Goal: Task Accomplishment & Management: Complete application form

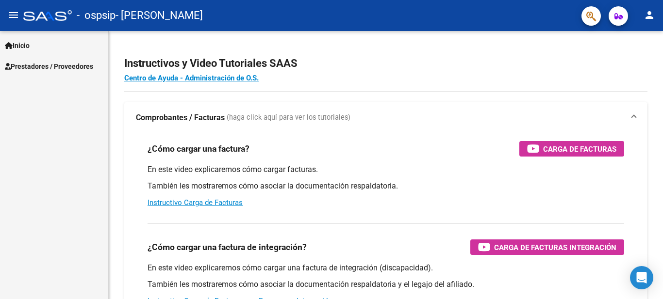
click at [27, 48] on span "Inicio" at bounding box center [17, 45] width 25 height 11
click at [54, 107] on span "Prestadores / Proveedores" at bounding box center [49, 108] width 88 height 11
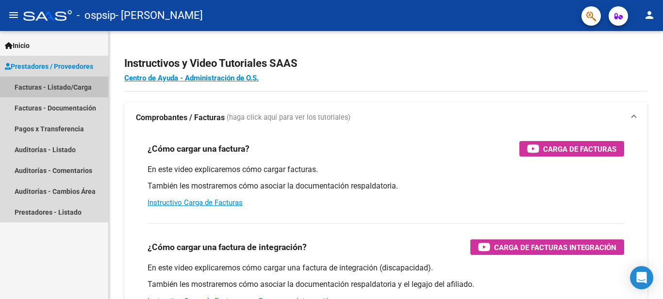
click at [63, 88] on link "Facturas - Listado/Carga" at bounding box center [54, 87] width 108 height 21
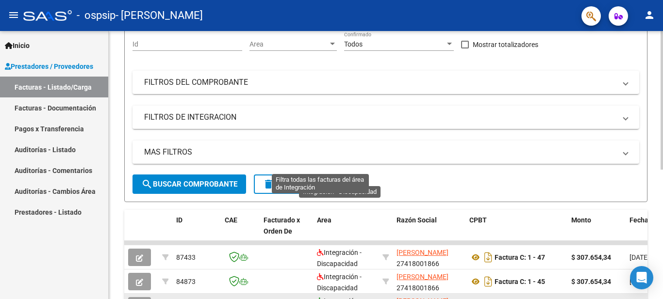
scroll to position [250, 0]
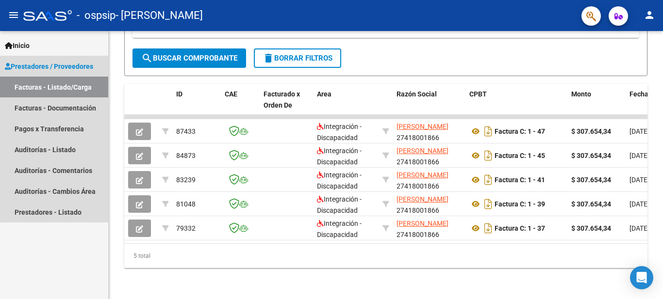
click at [61, 67] on span "Prestadores / Proveedores" at bounding box center [49, 66] width 88 height 11
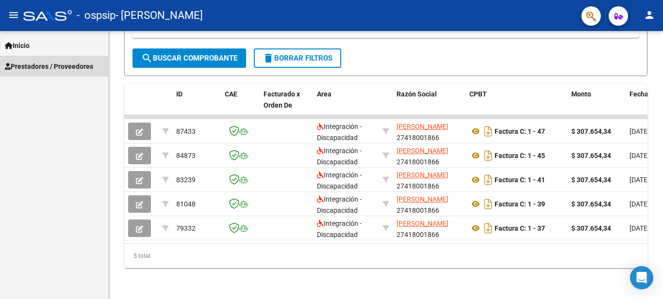
drag, startPoint x: 81, startPoint y: 64, endPoint x: 81, endPoint y: 73, distance: 9.2
click at [81, 65] on span "Prestadores / Proveedores" at bounding box center [49, 66] width 88 height 11
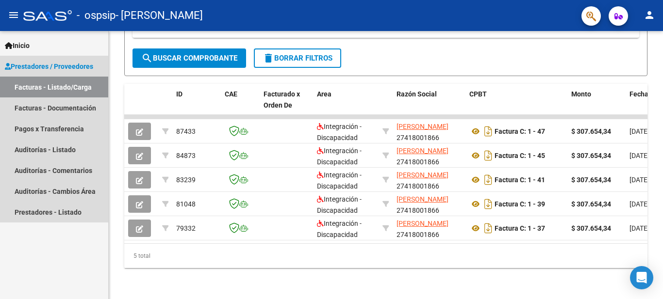
click at [81, 85] on link "Facturas - Listado/Carga" at bounding box center [54, 87] width 108 height 21
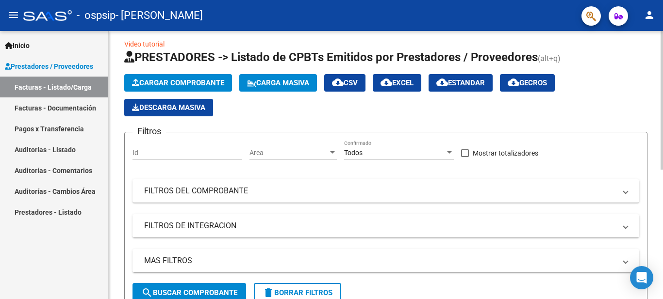
scroll to position [0, 0]
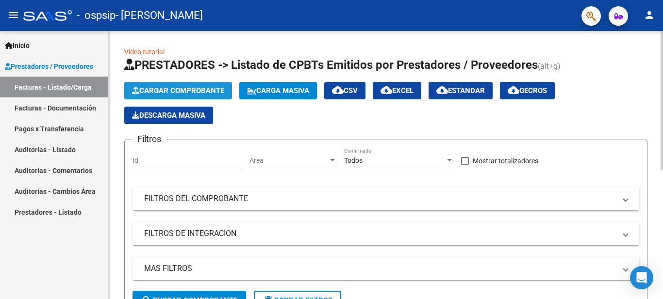
click at [179, 88] on span "Cargar Comprobante" at bounding box center [178, 90] width 92 height 9
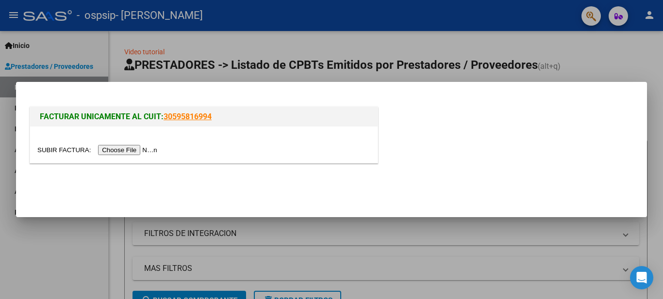
click at [123, 149] on input "file" at bounding box center [98, 150] width 123 height 10
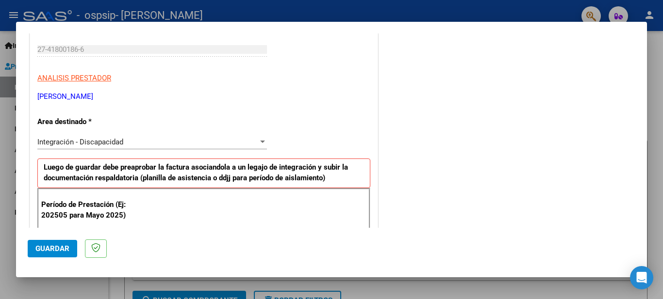
scroll to position [194, 0]
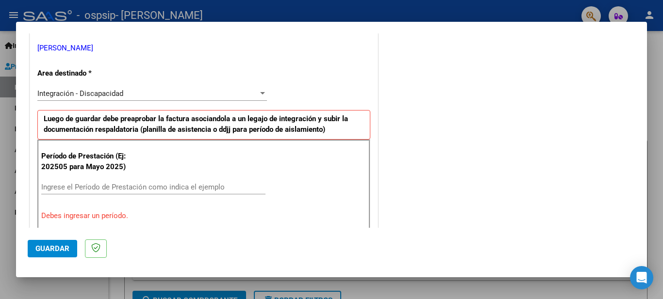
click at [152, 183] on input "Ingrese el Período de Prestación como indica el ejemplo" at bounding box center [153, 187] width 224 height 9
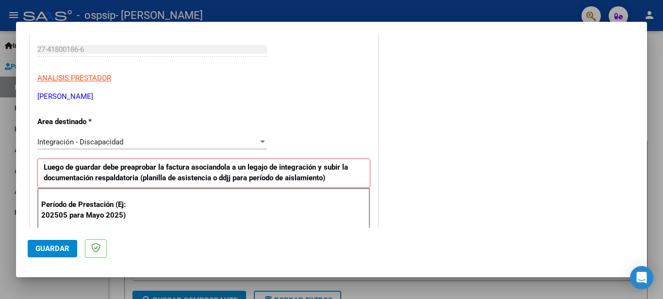
scroll to position [243, 0]
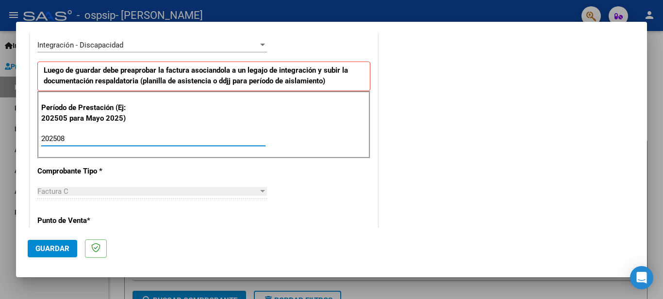
type input "202508"
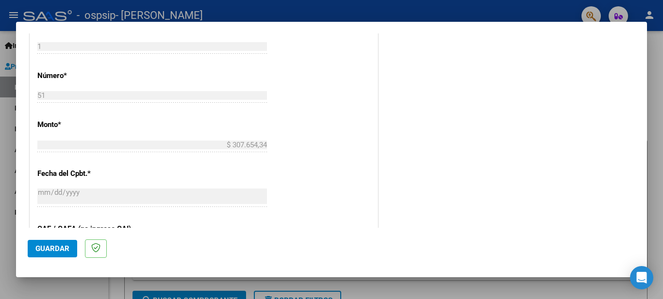
scroll to position [659, 0]
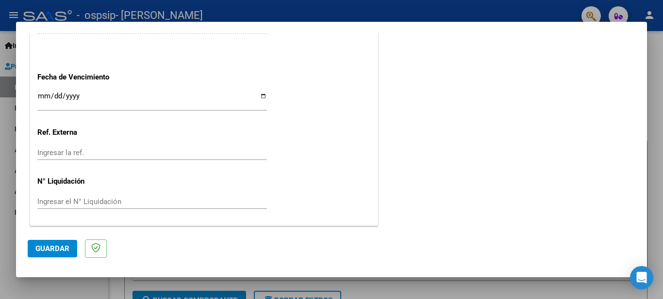
click at [64, 246] on span "Guardar" at bounding box center [52, 248] width 34 height 9
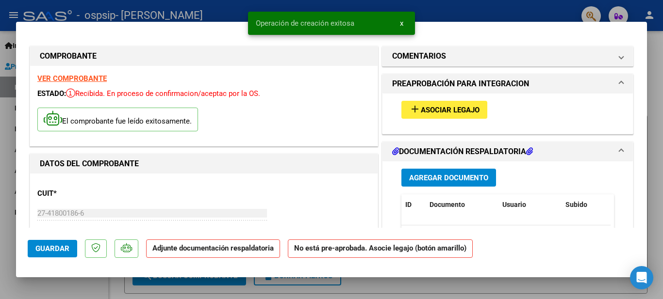
click at [437, 112] on span "Asociar Legajo" at bounding box center [450, 110] width 59 height 9
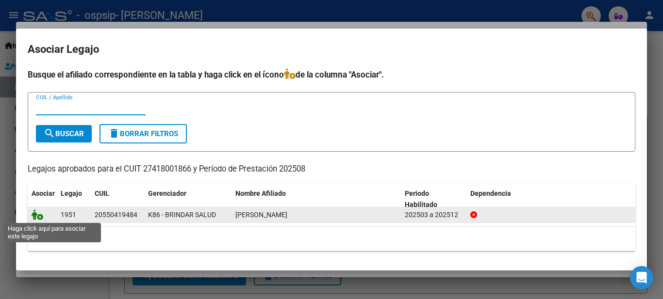
click at [42, 215] on icon at bounding box center [38, 215] width 12 height 11
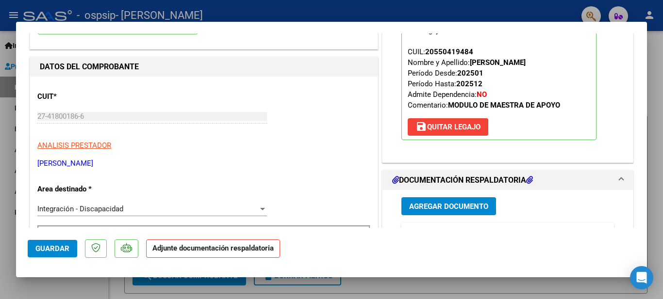
scroll to position [146, 0]
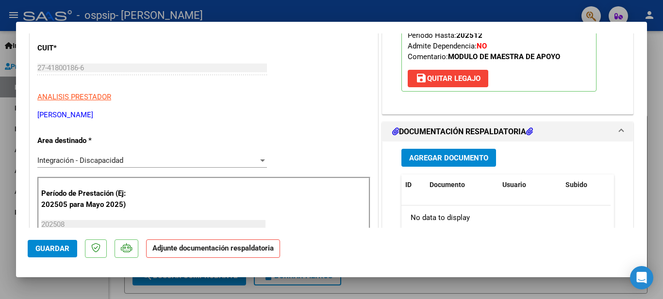
click at [447, 162] on span "Agregar Documento" at bounding box center [448, 158] width 79 height 9
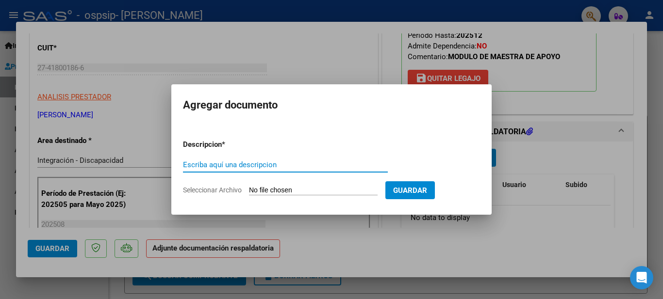
click at [284, 166] on input "Escriba aquí una descripcion" at bounding box center [285, 165] width 205 height 9
type input "Asistencia agosto"
click at [303, 193] on input "Seleccionar Archivo" at bounding box center [313, 190] width 129 height 9
type input "C:\fakepath\Asistencia [PERSON_NAME].jpg"
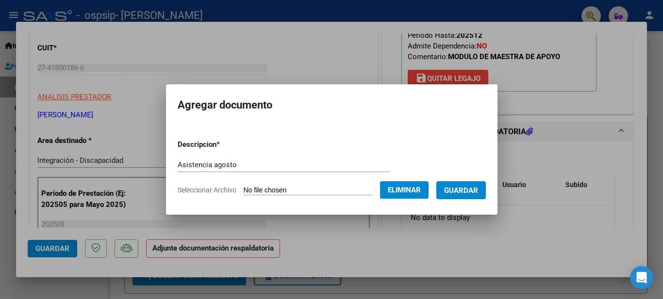
click at [467, 191] on span "Guardar" at bounding box center [461, 190] width 34 height 9
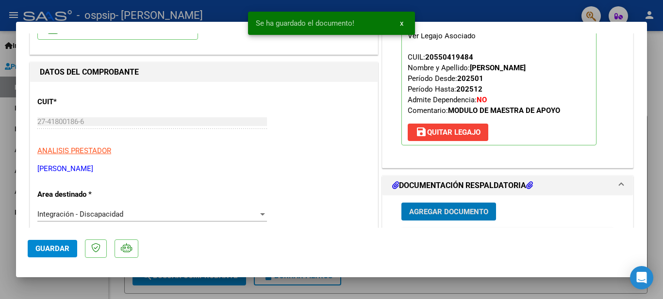
scroll to position [0, 0]
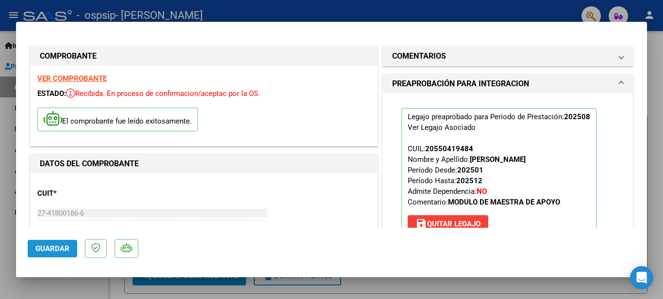
click at [38, 248] on span "Guardar" at bounding box center [52, 248] width 34 height 9
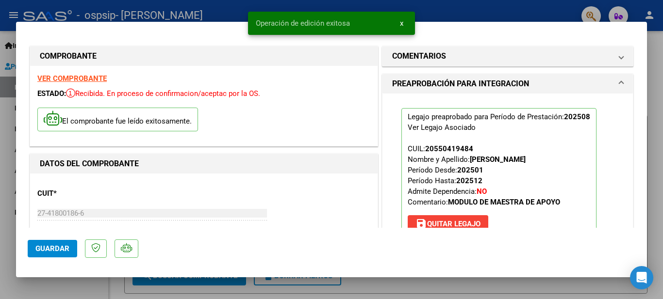
click at [78, 283] on div at bounding box center [331, 149] width 663 height 299
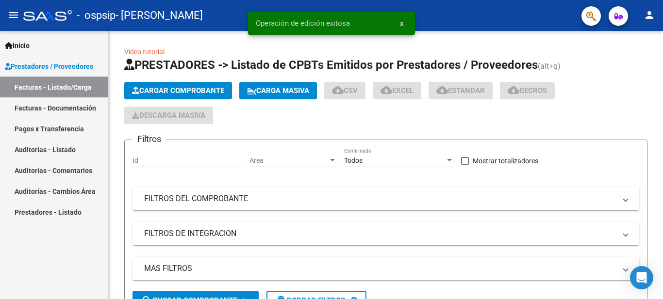
click at [65, 292] on div "Inicio Instructivos Contacto OS Prestadores / Proveedores Facturas - Listado/Ca…" at bounding box center [54, 165] width 108 height 268
